Goal: Task Accomplishment & Management: Complete application form

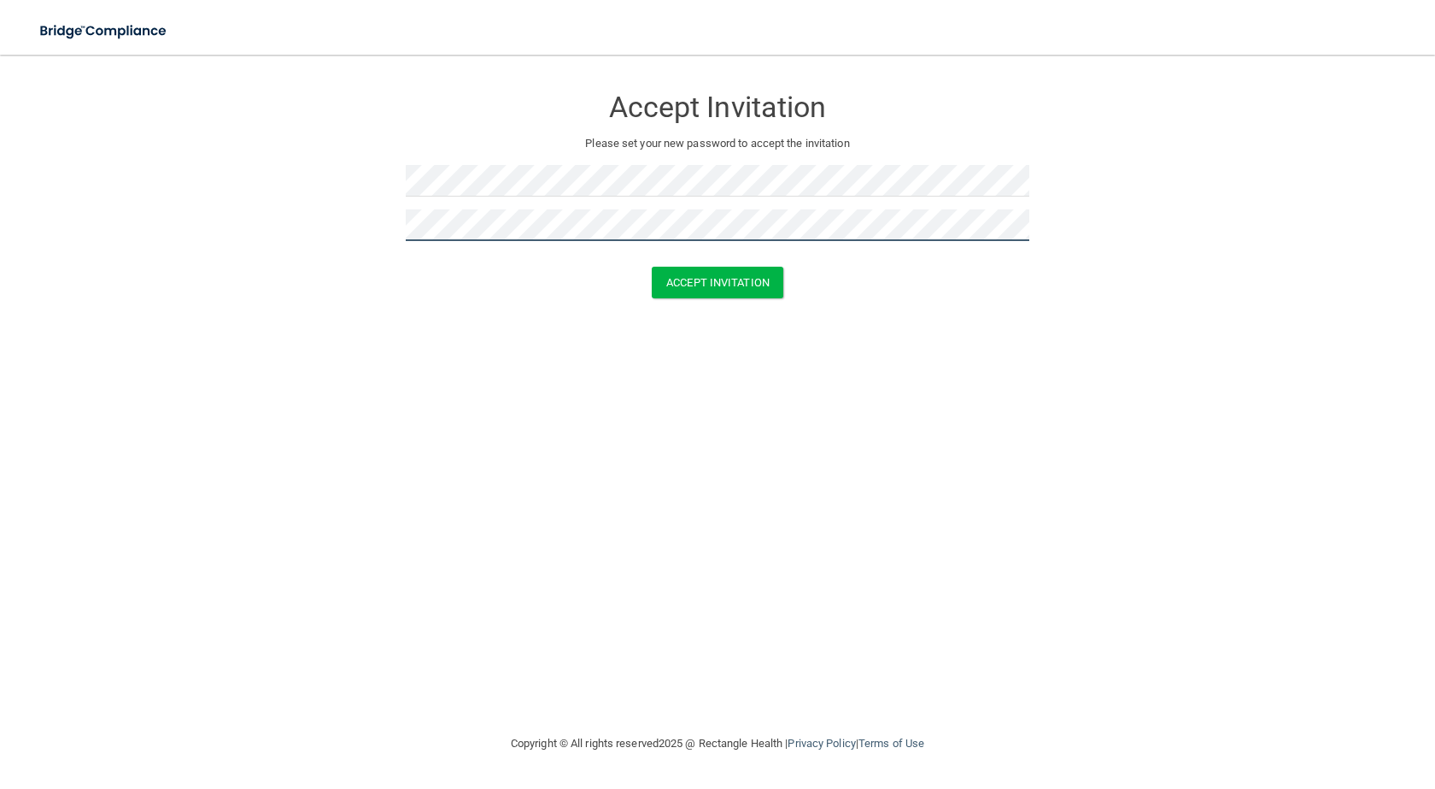
click at [652, 267] on button "Accept Invitation" at bounding box center [718, 283] width 132 height 32
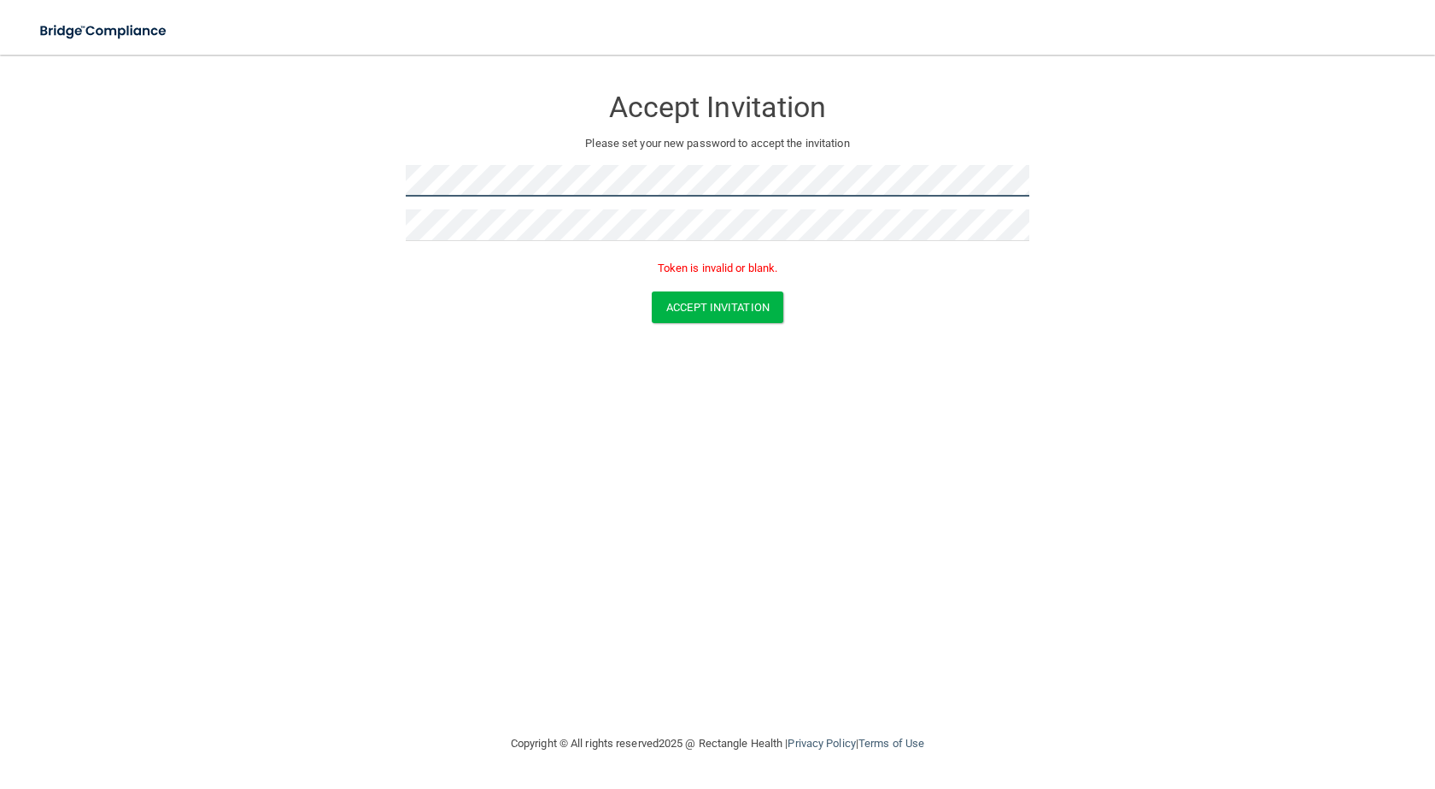
click at [197, 191] on form "Accept Invitation Please set your new password to accept the invitation Token i…" at bounding box center [717, 208] width 1367 height 272
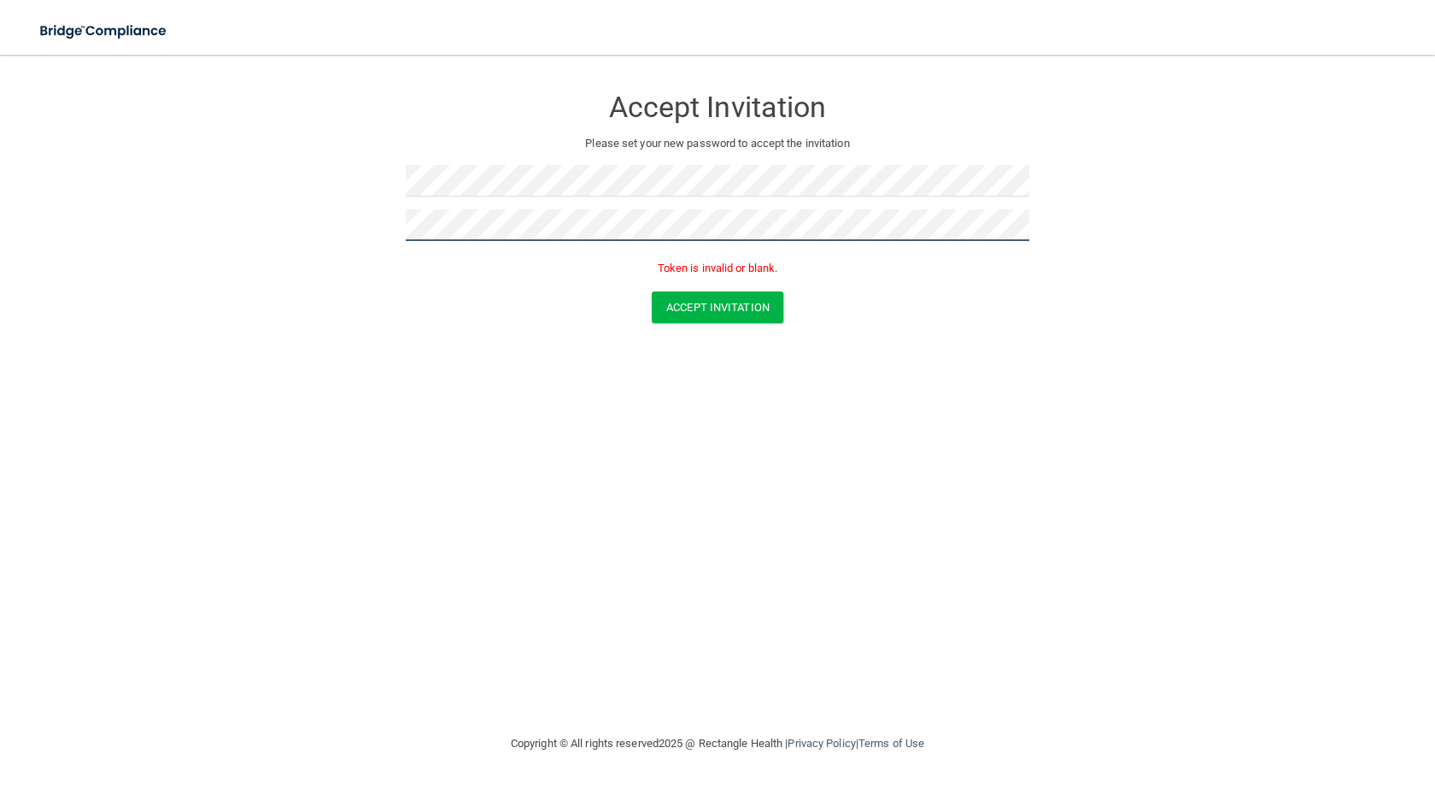
click at [97, 249] on form "Accept Invitation Please set your new password to accept the invitation Token i…" at bounding box center [717, 208] width 1367 height 272
click at [652, 320] on button "Accept Invitation" at bounding box center [718, 336] width 132 height 32
click at [742, 315] on button "Accept Invitation" at bounding box center [718, 307] width 132 height 32
click at [652, 267] on button "Accept Invitation" at bounding box center [718, 283] width 132 height 32
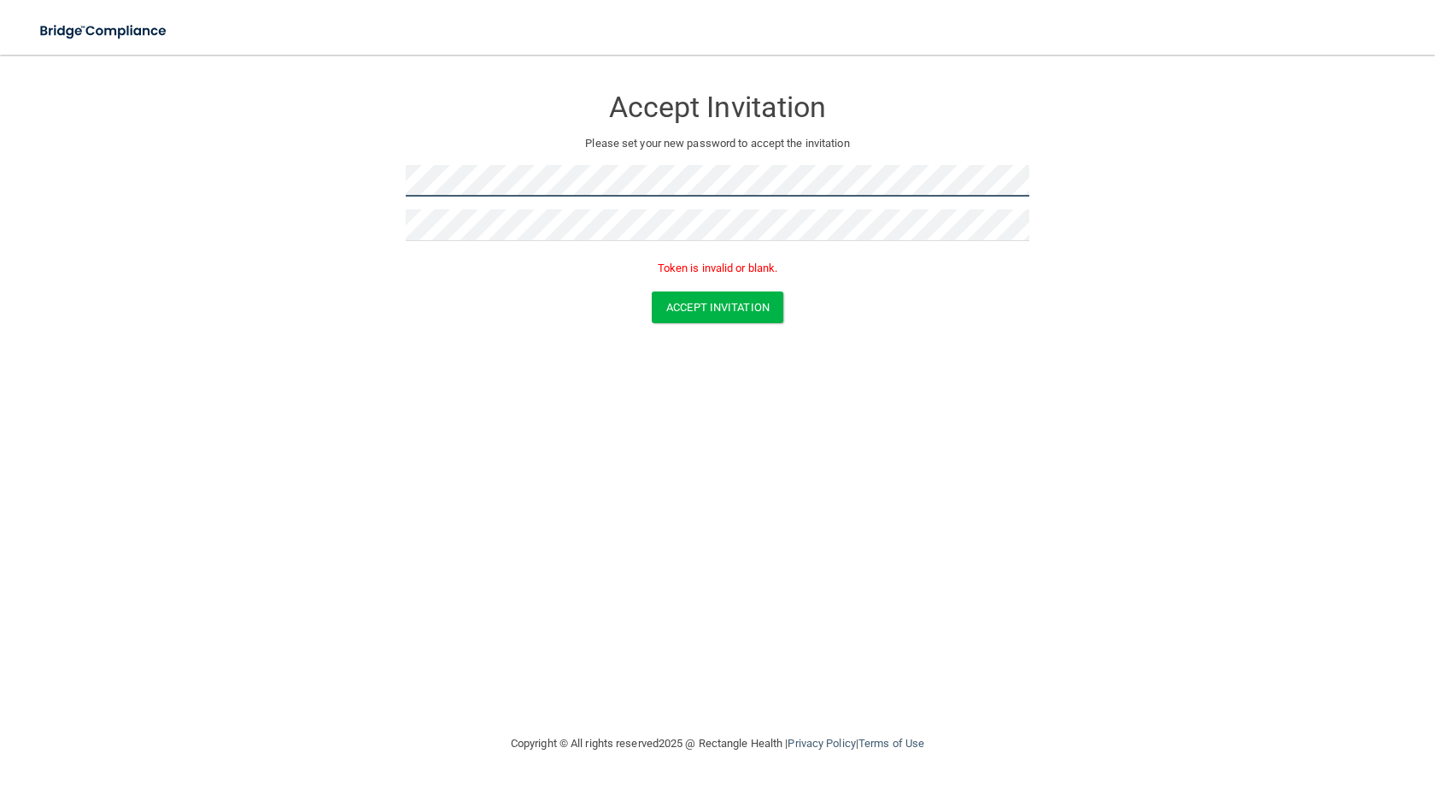
click at [279, 199] on form "Accept Invitation Please set your new password to accept the invitation Token i…" at bounding box center [717, 208] width 1367 height 272
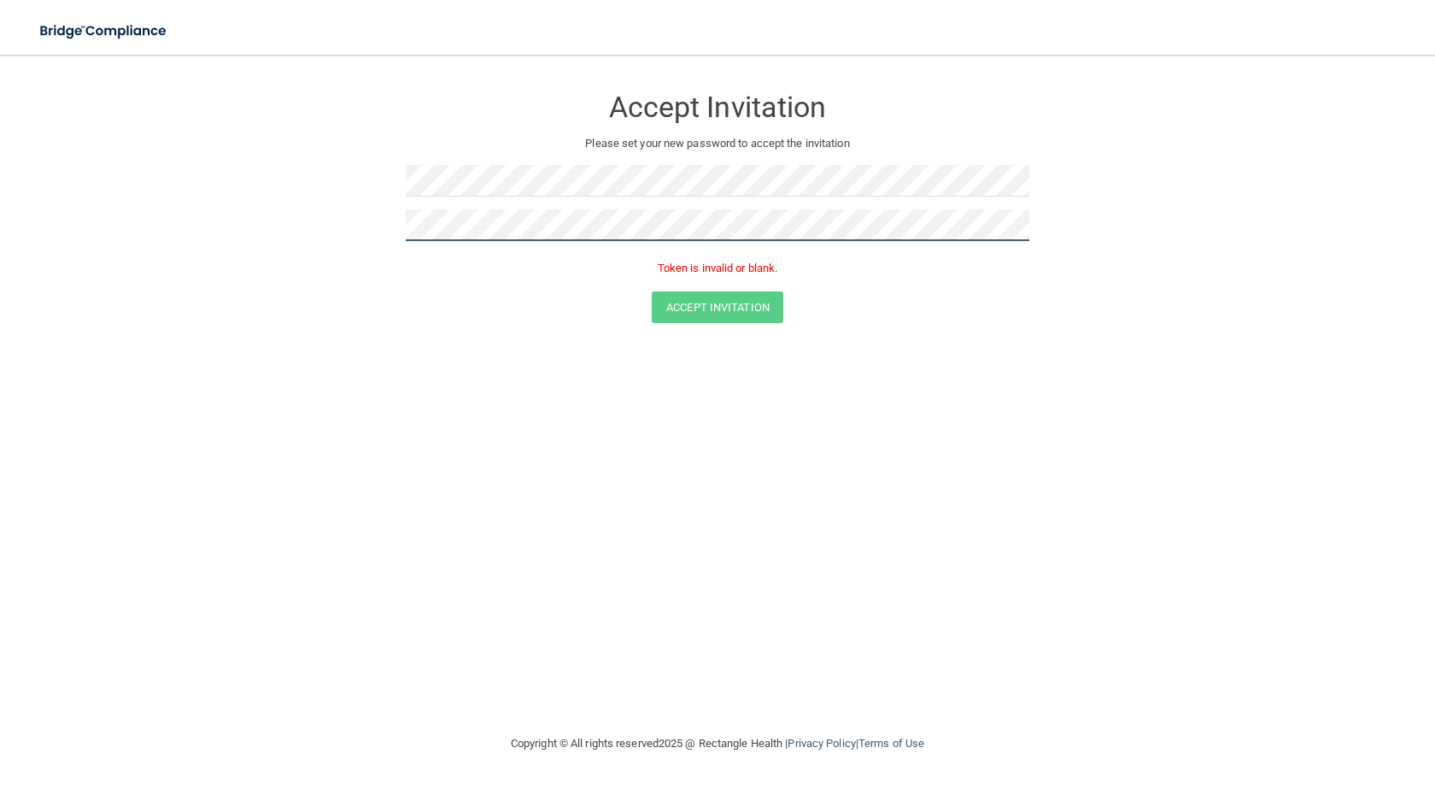
click at [178, 158] on form "Accept Invitation Please set your new password to accept the invitation Token i…" at bounding box center [717, 208] width 1367 height 272
